Goal: Information Seeking & Learning: Check status

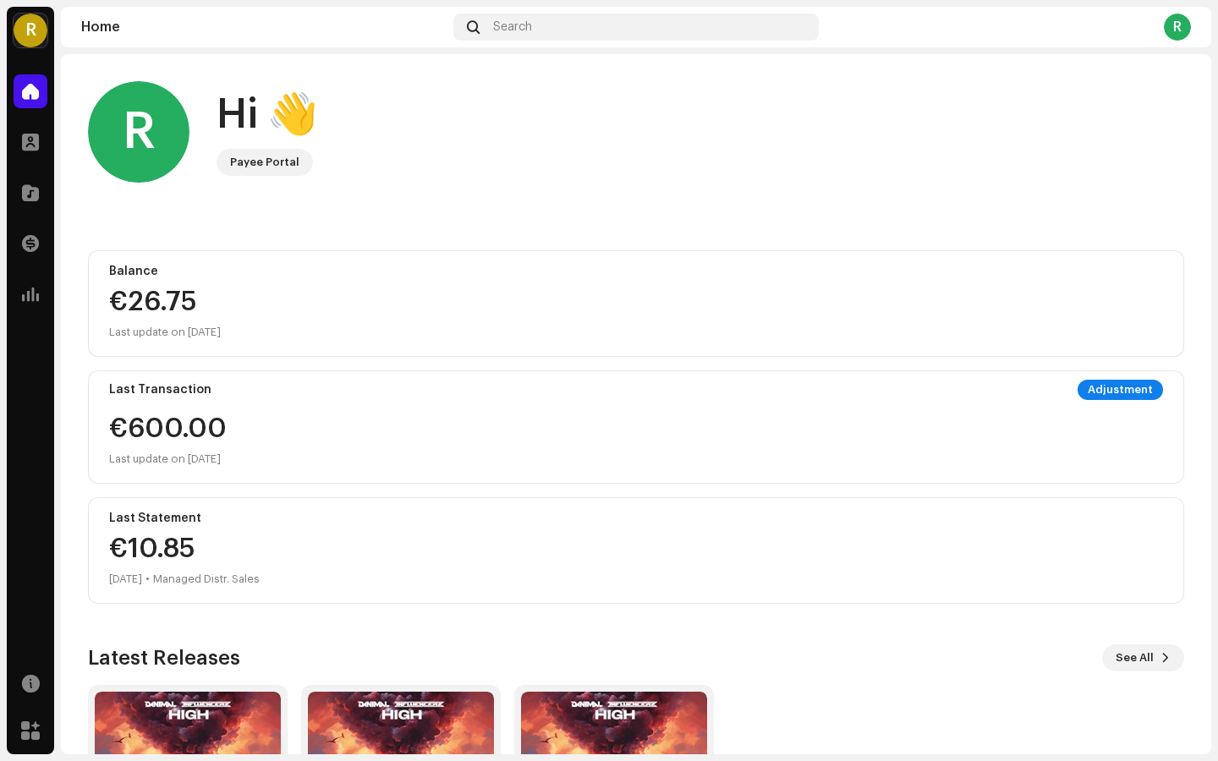
click at [167, 313] on div "€26.75" at bounding box center [636, 301] width 1054 height 27
click at [27, 140] on span at bounding box center [30, 142] width 17 height 14
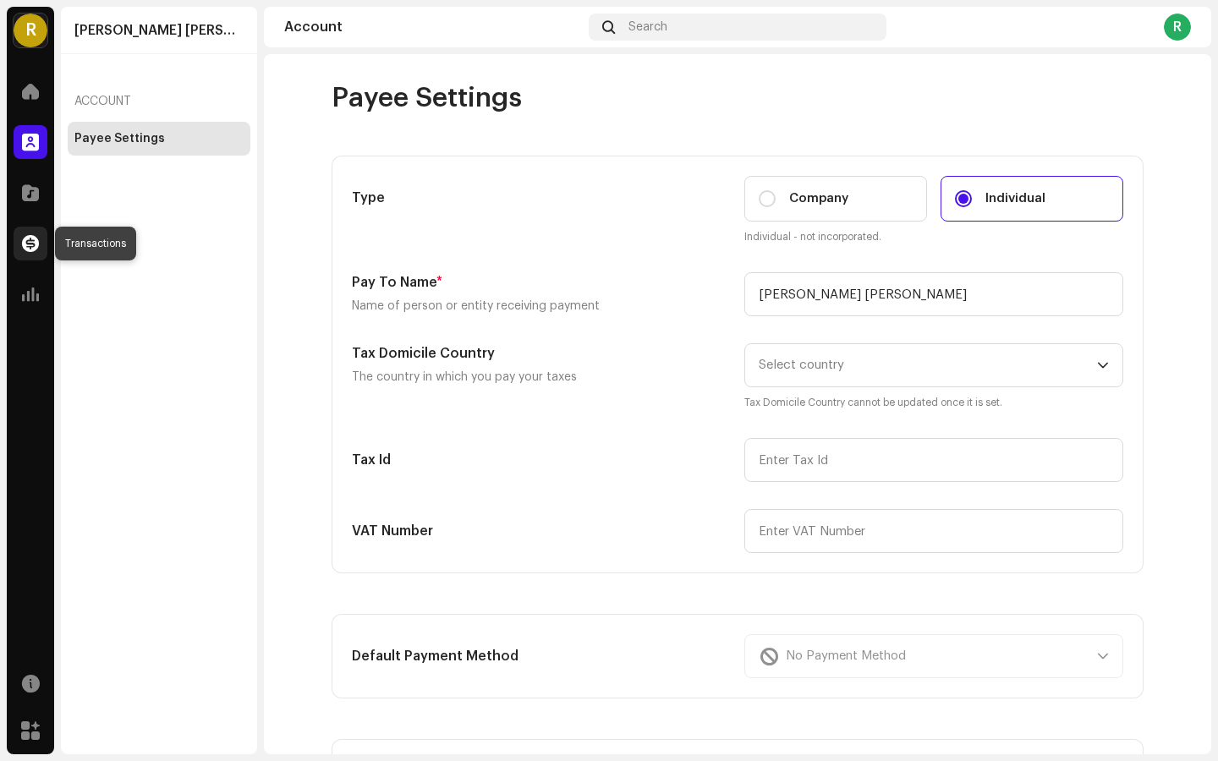
click at [30, 240] on span at bounding box center [30, 244] width 17 height 14
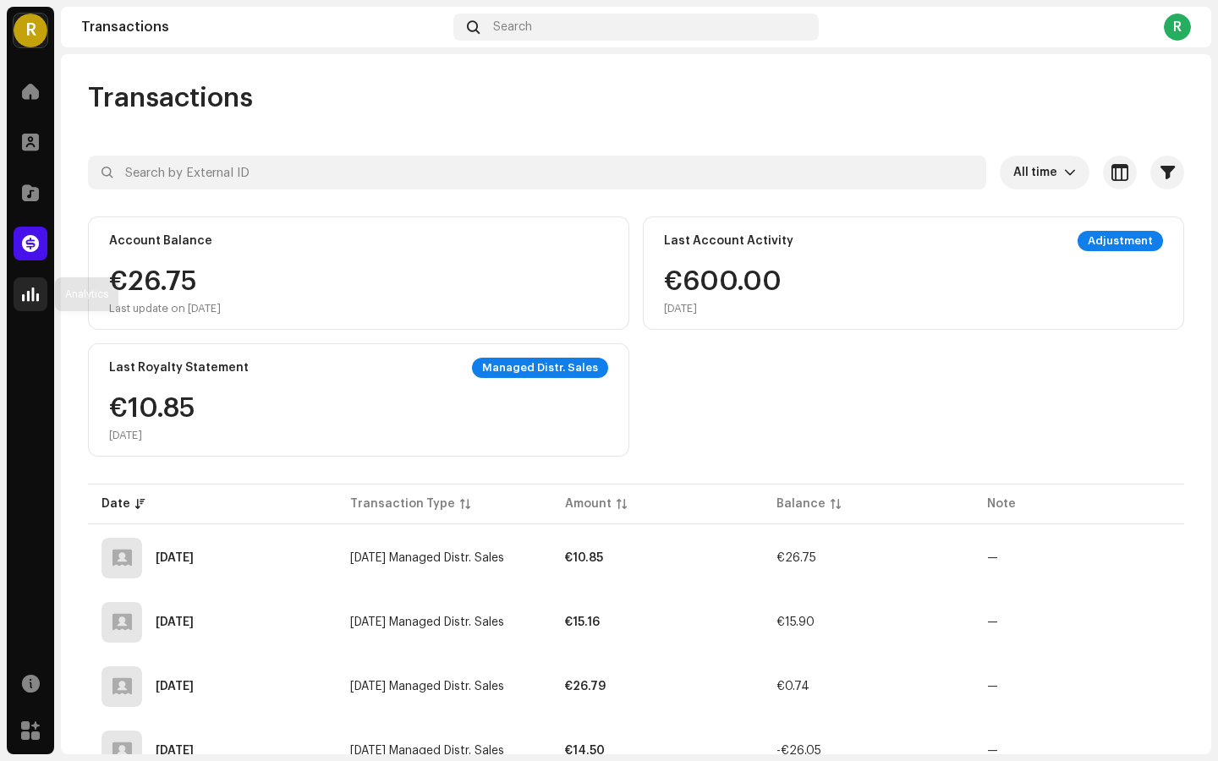
click at [22, 295] on span at bounding box center [30, 295] width 17 height 14
click at [145, 276] on div "€26.75 Last update on [DATE]" at bounding box center [165, 291] width 112 height 47
click at [34, 296] on span at bounding box center [30, 295] width 17 height 14
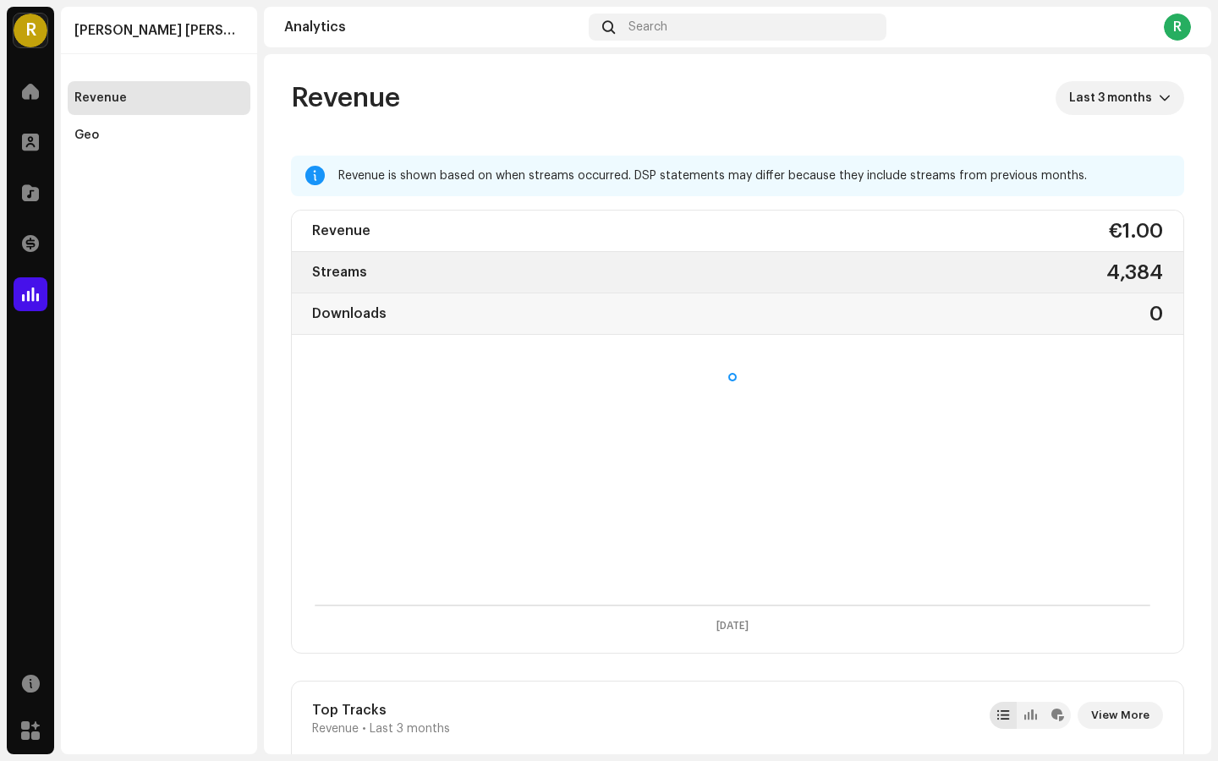
click at [414, 266] on div "Streams 4,384" at bounding box center [737, 272] width 891 height 41
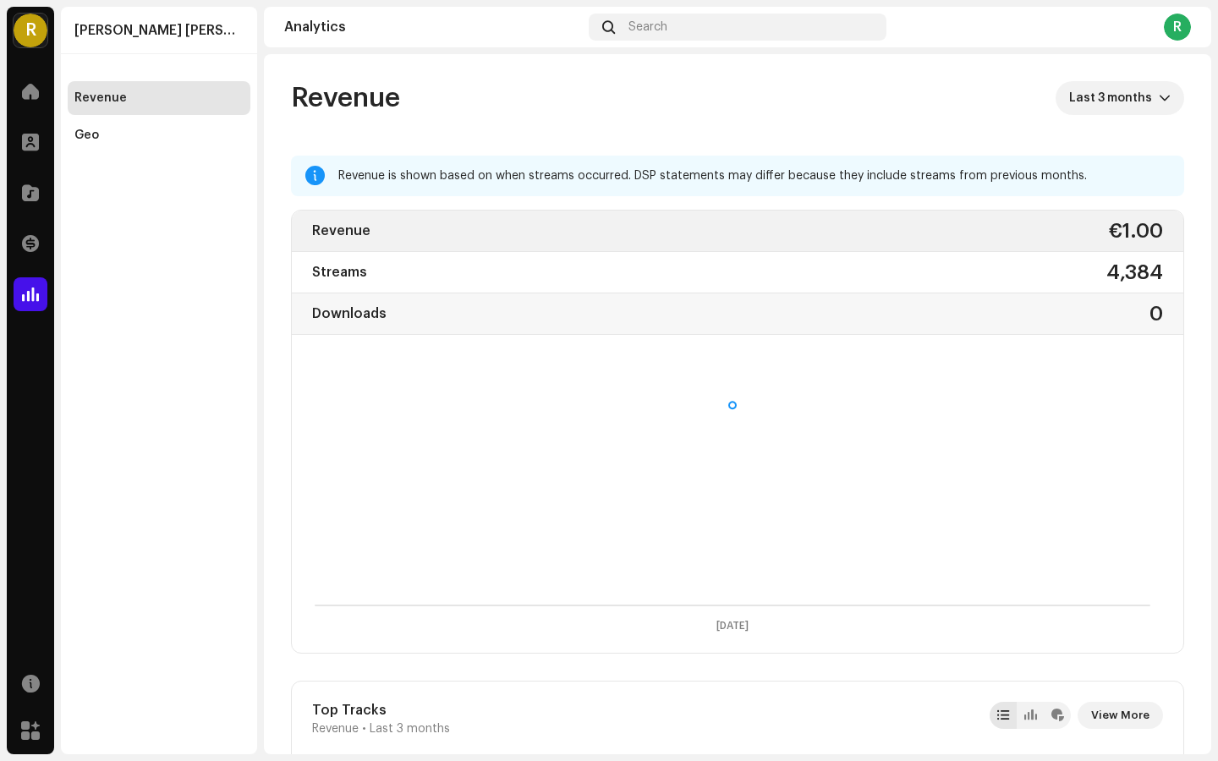
click at [410, 230] on div "Revenue €1.00" at bounding box center [737, 231] width 891 height 41
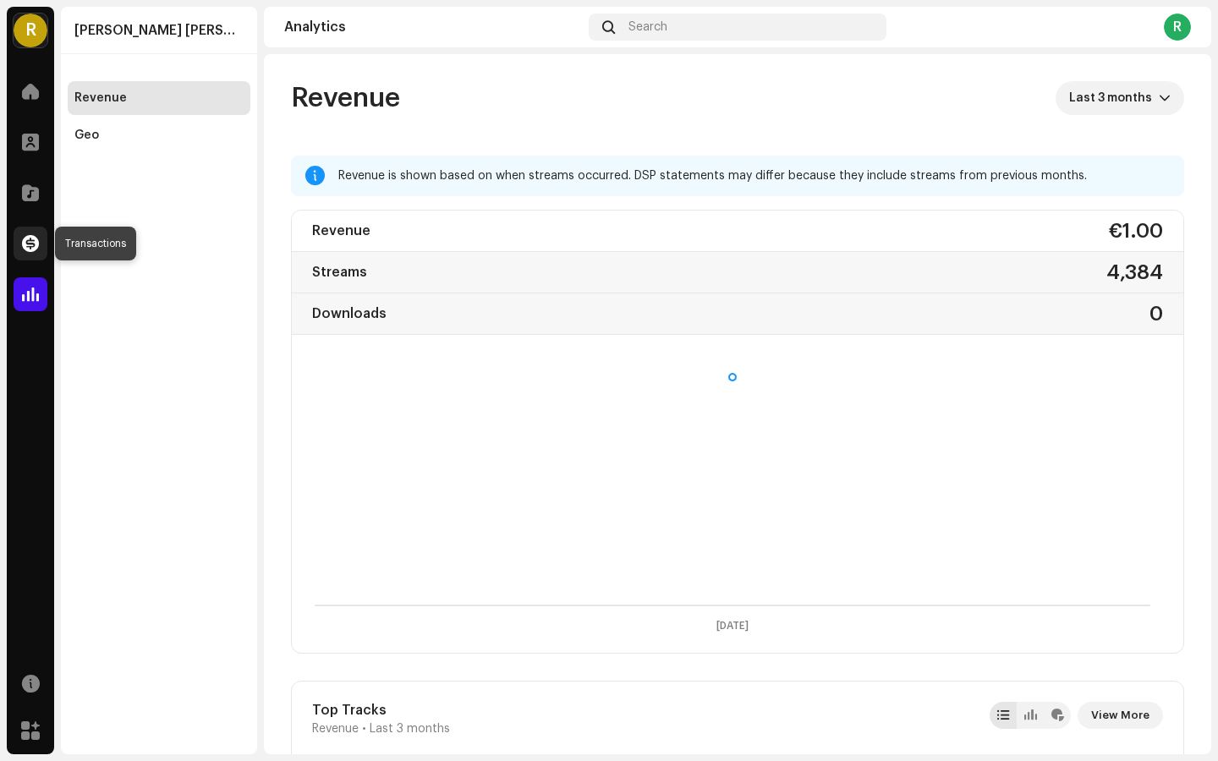
click at [31, 246] on span at bounding box center [30, 244] width 17 height 14
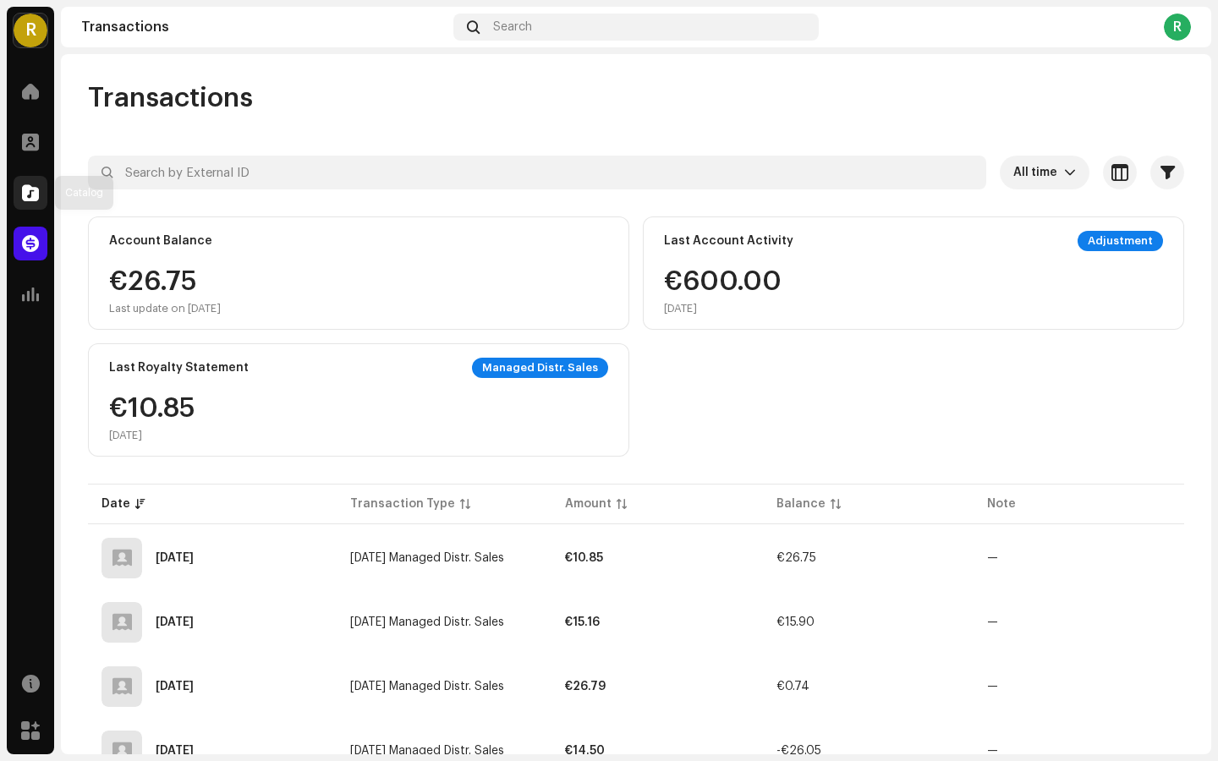
click at [29, 179] on div at bounding box center [31, 193] width 34 height 34
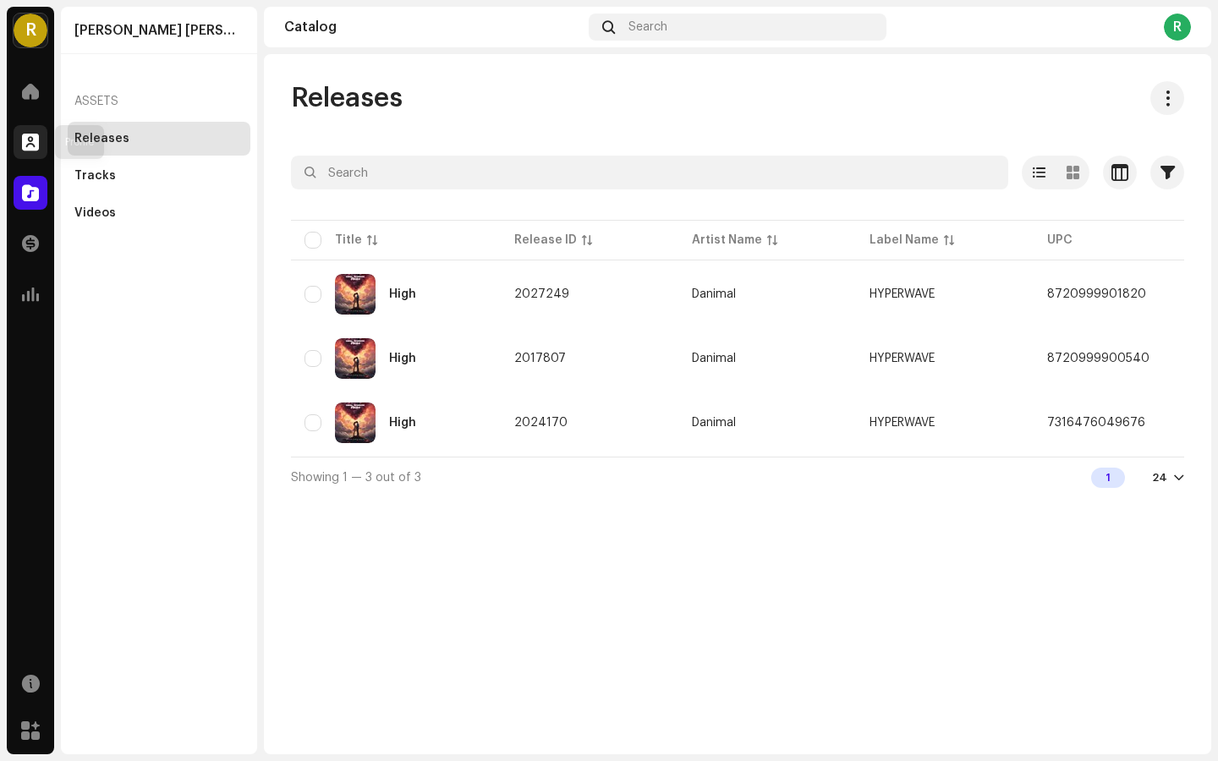
click at [28, 139] on span at bounding box center [30, 142] width 17 height 14
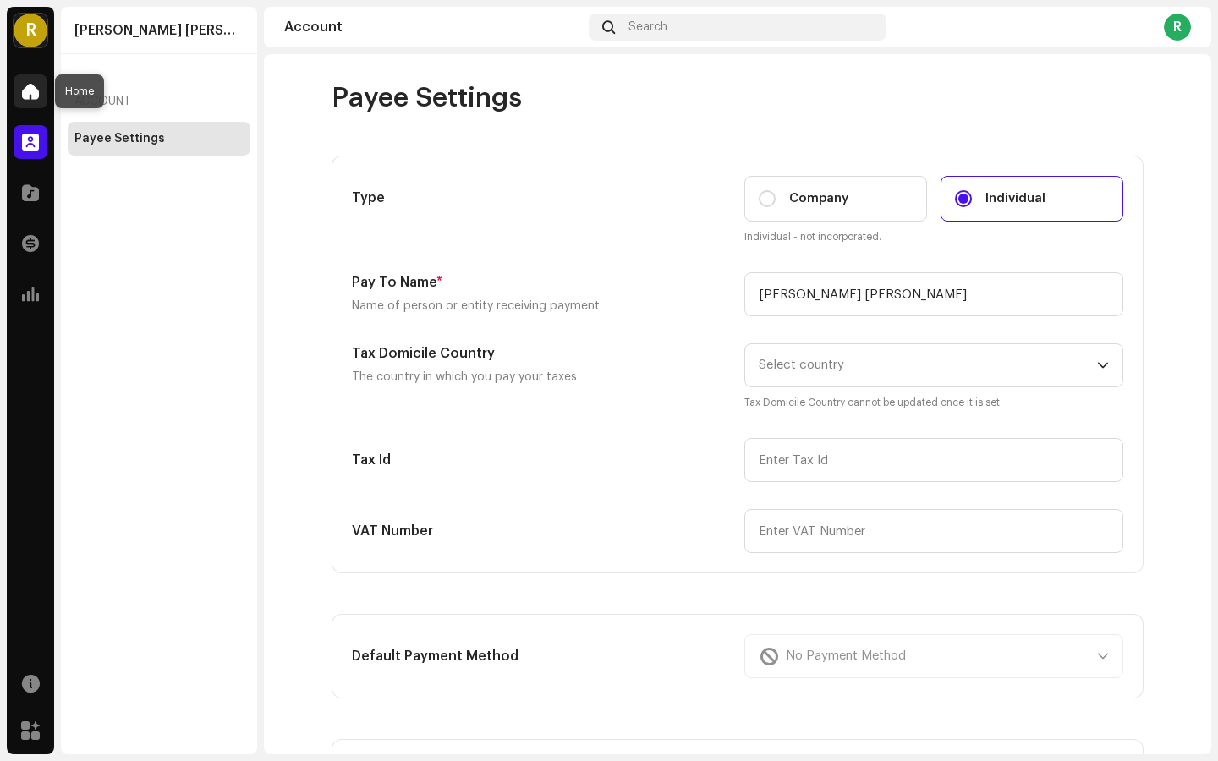
click at [36, 89] on span at bounding box center [30, 92] width 17 height 14
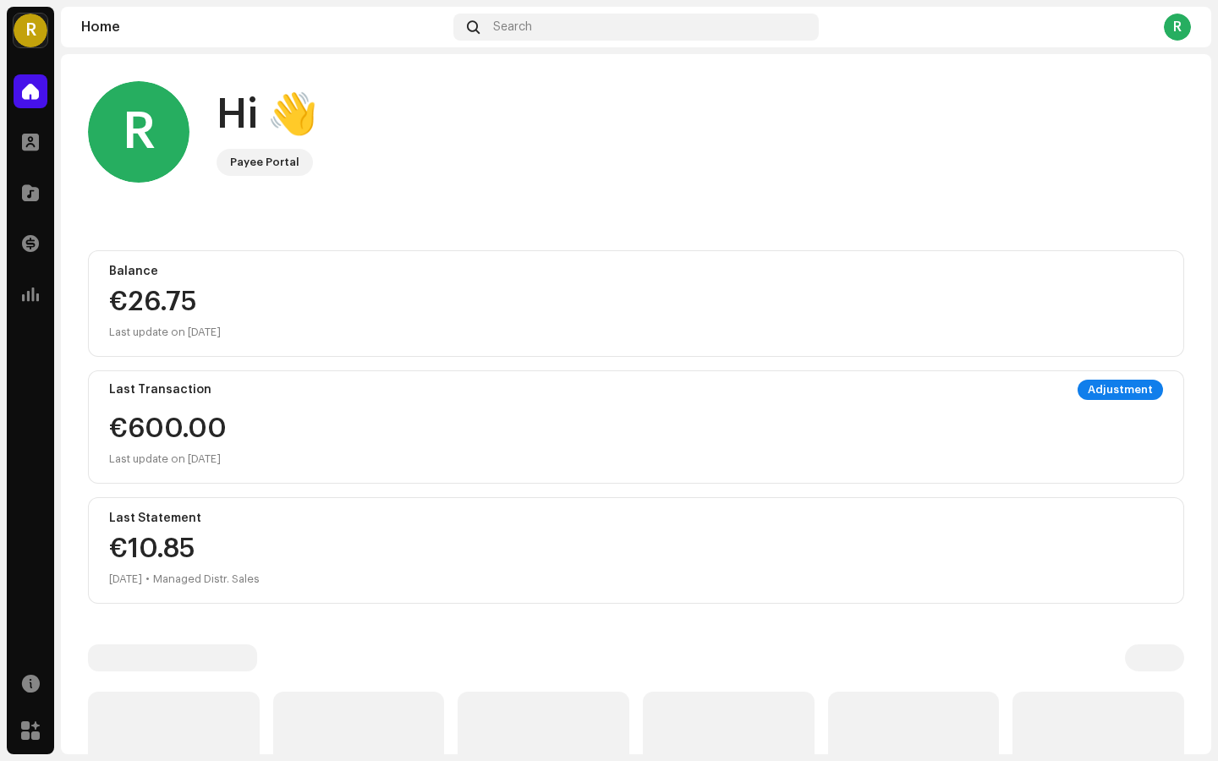
click at [217, 316] on div "€26.75 Last update on [DATE]" at bounding box center [636, 315] width 1054 height 54
click at [188, 320] on div "€26.75 Last update on [DATE]" at bounding box center [636, 315] width 1054 height 54
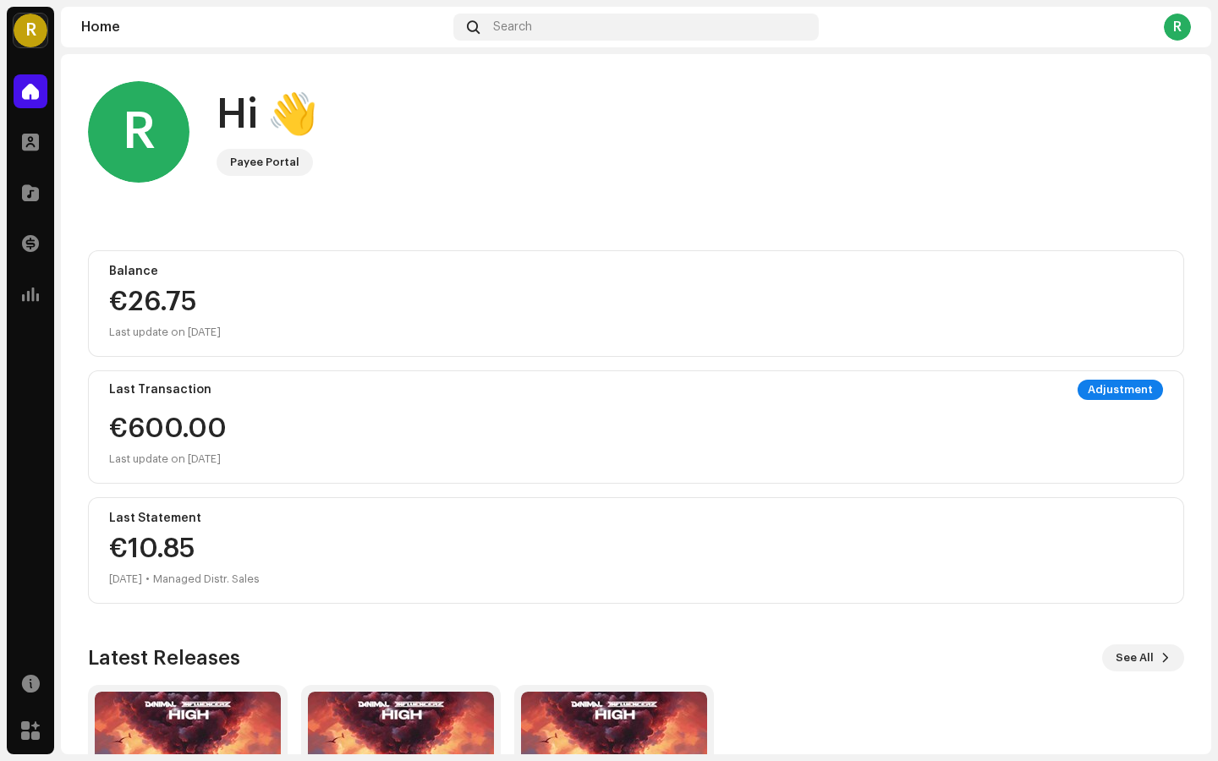
click at [282, 346] on div "Balance €26.75 Last update on [DATE]" at bounding box center [636, 303] width 1096 height 107
click at [32, 138] on span at bounding box center [30, 142] width 17 height 14
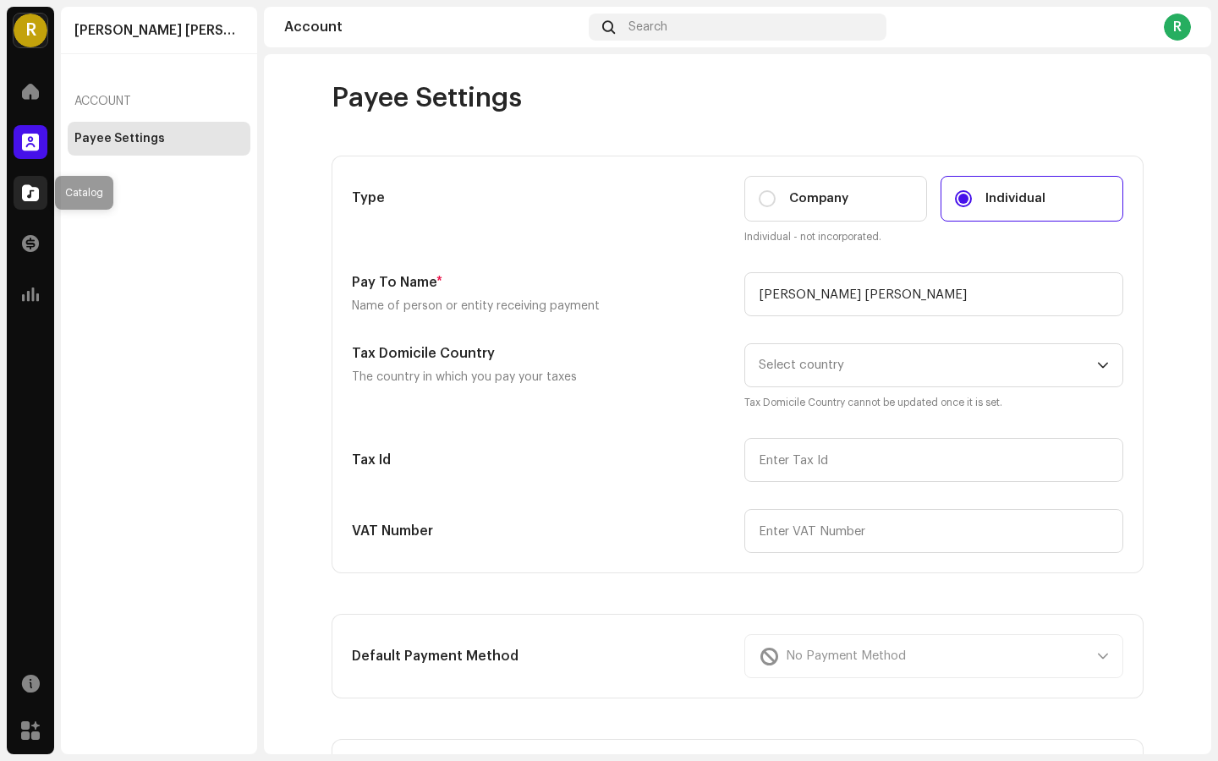
click at [28, 189] on span at bounding box center [30, 193] width 17 height 14
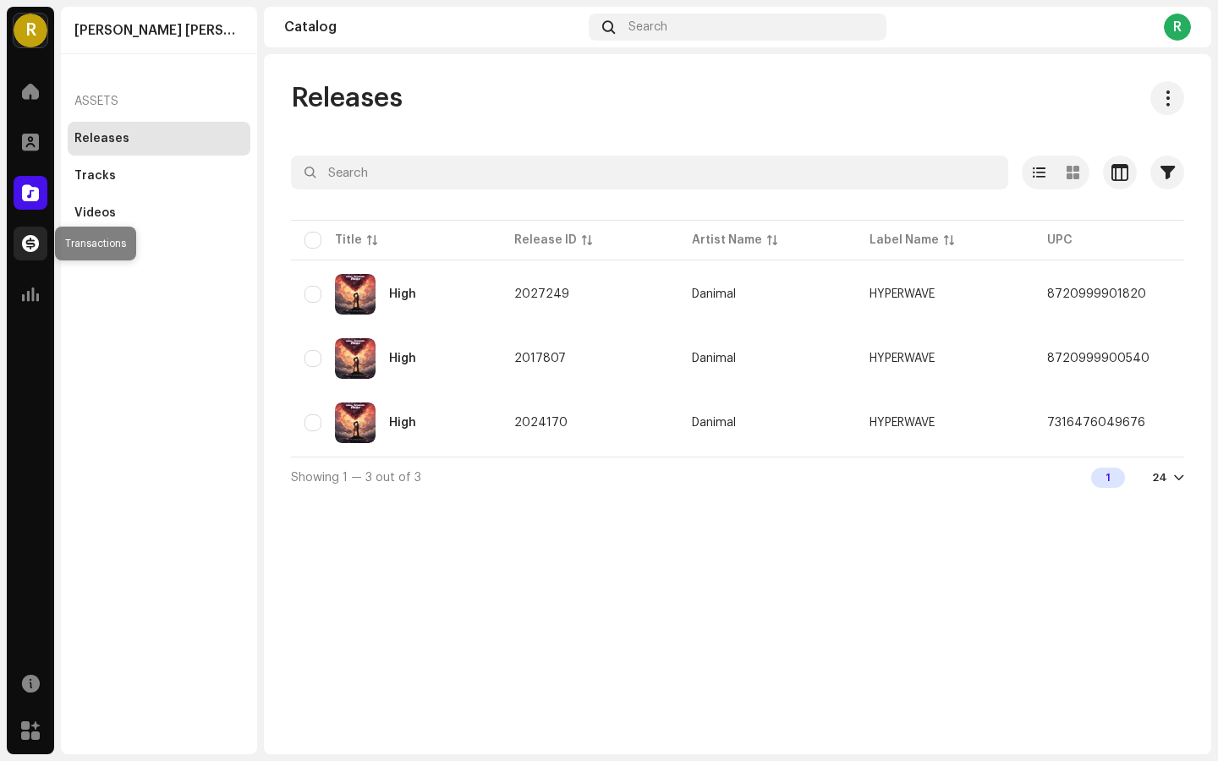
click at [15, 238] on div at bounding box center [31, 244] width 34 height 34
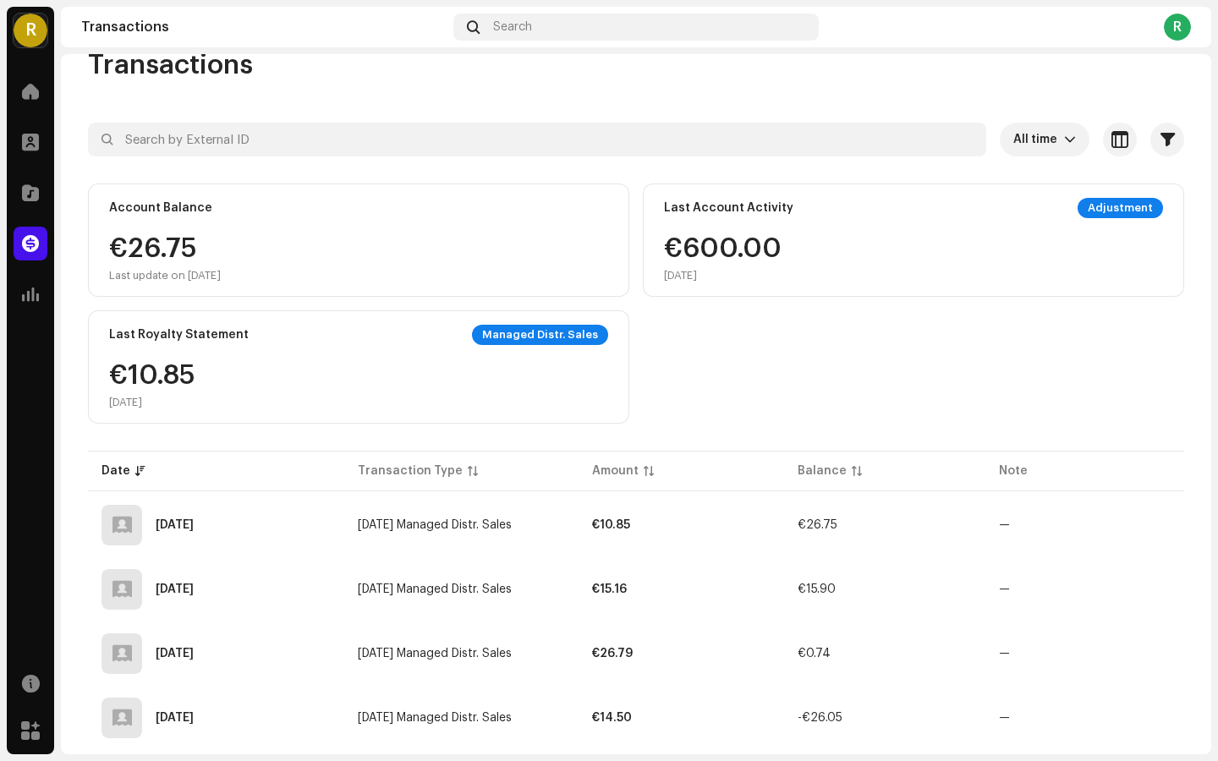
scroll to position [37, 0]
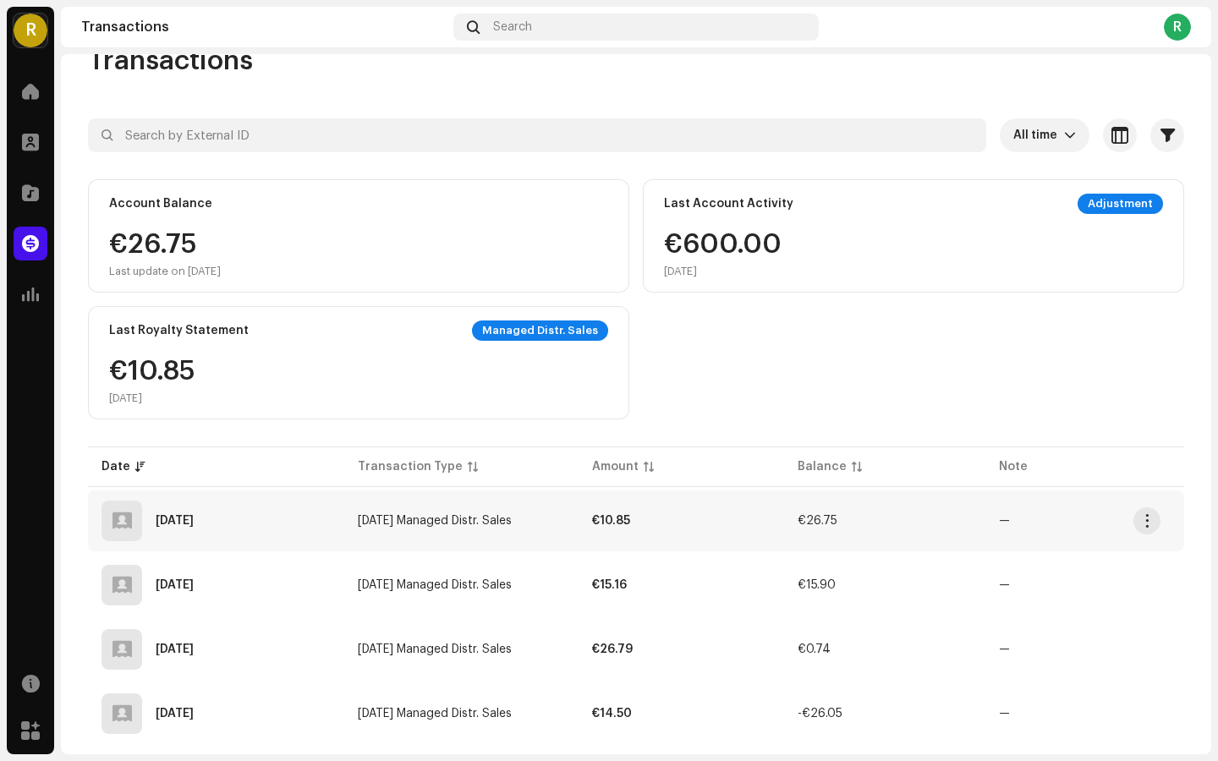
click at [805, 524] on span "€26.75" at bounding box center [817, 521] width 40 height 12
